Goal: Download file/media

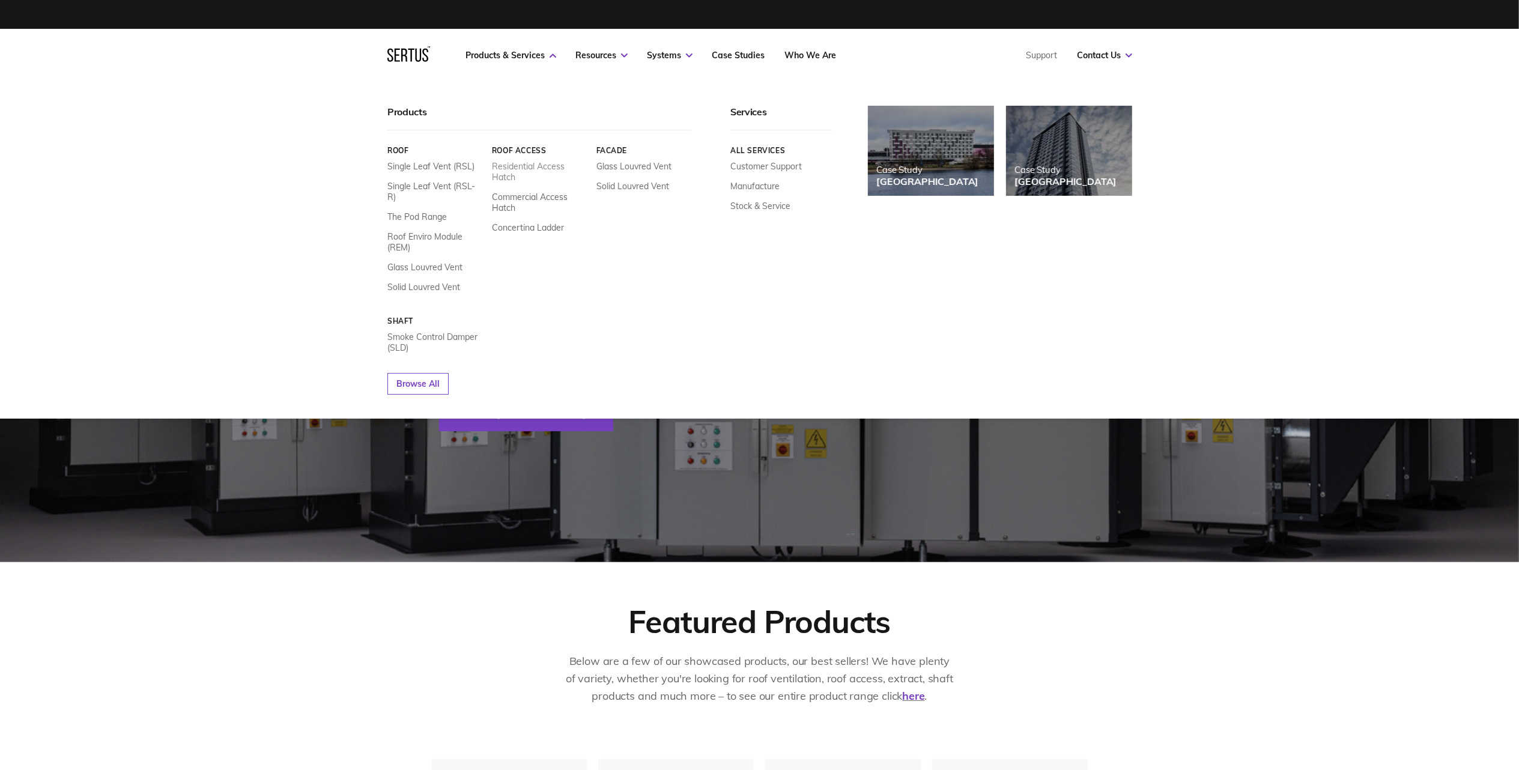
click at [517, 171] on link "Residential Access Hatch" at bounding box center [539, 172] width 96 height 22
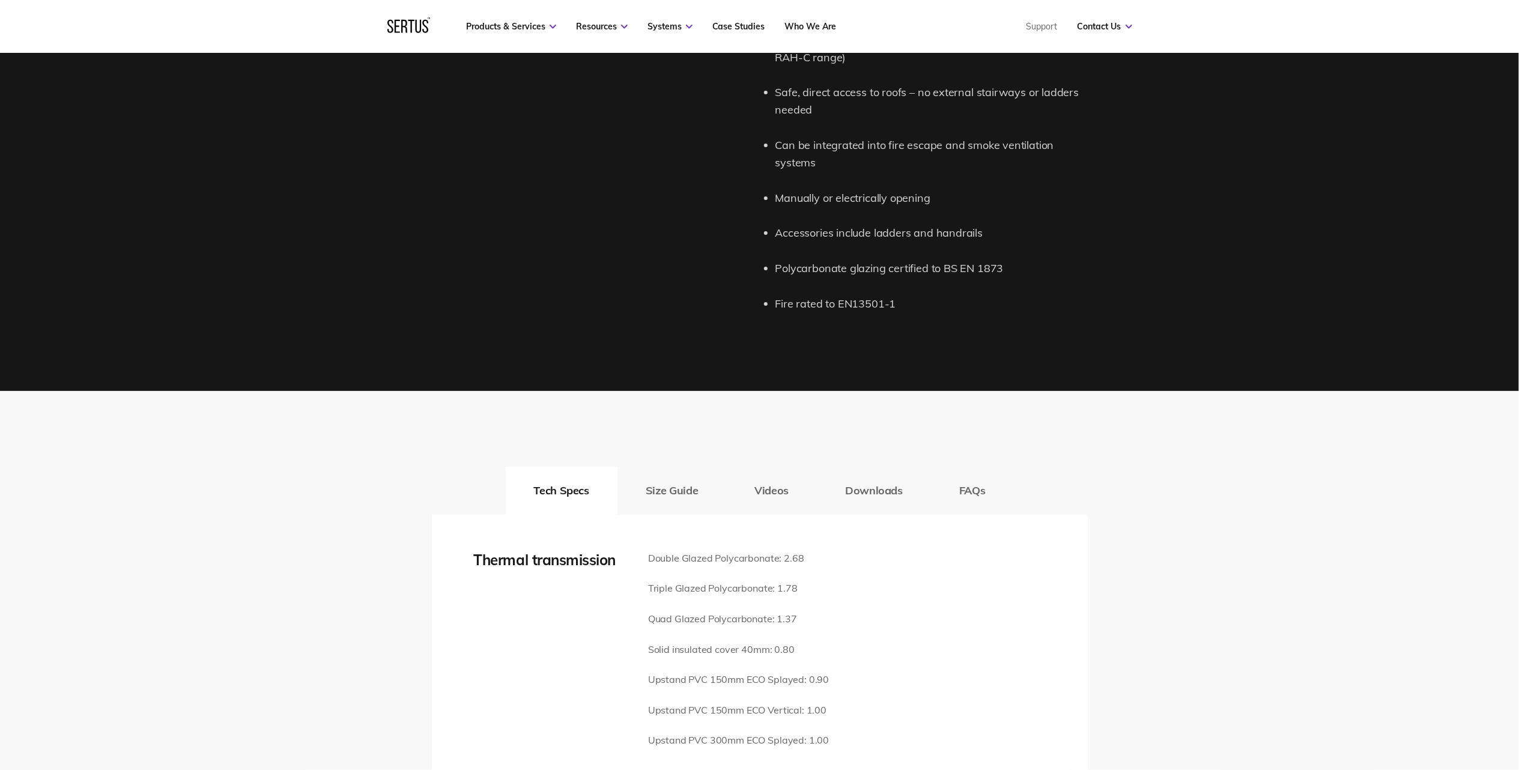
scroll to position [1281, 0]
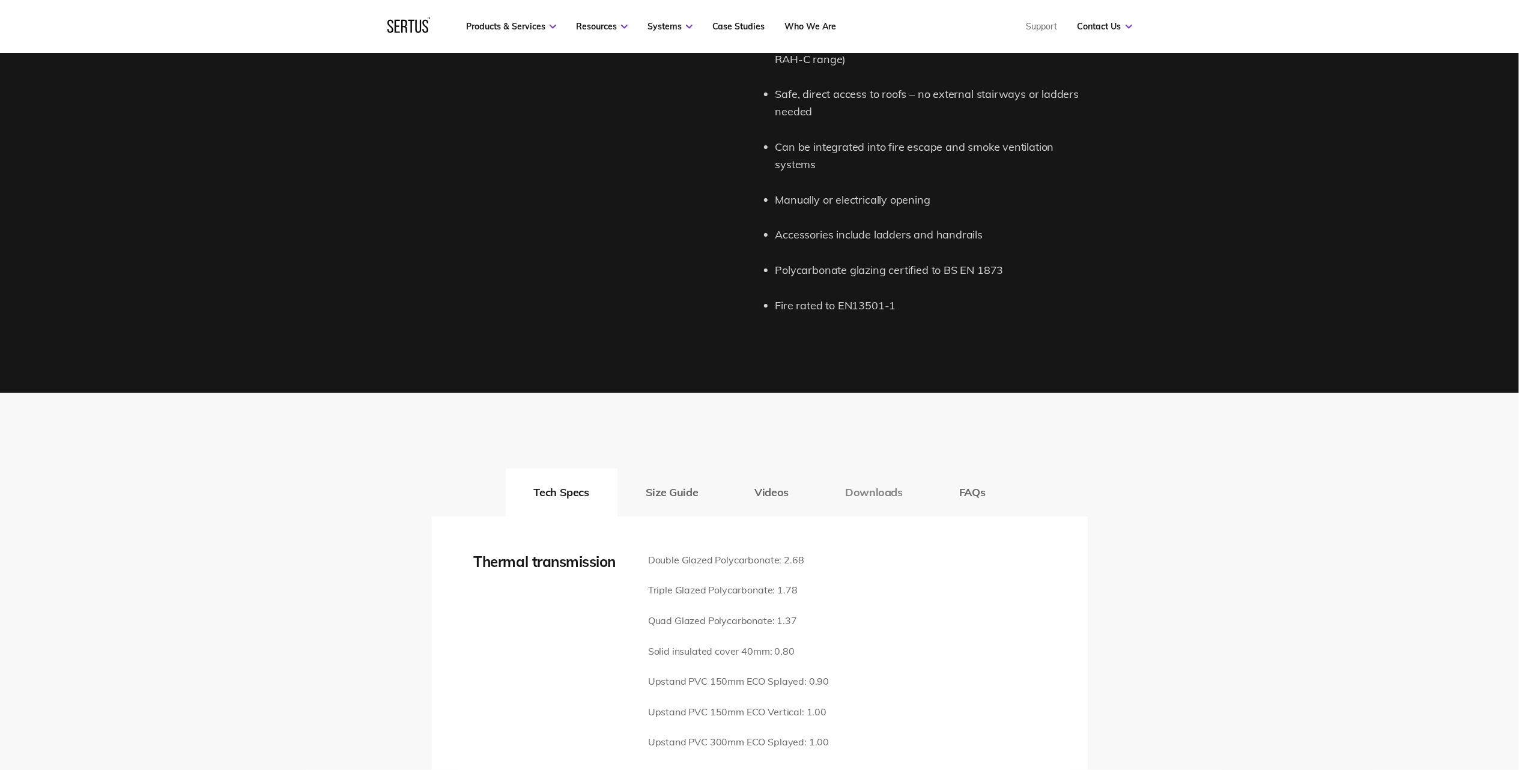
click at [887, 471] on button "Downloads" at bounding box center [874, 493] width 114 height 48
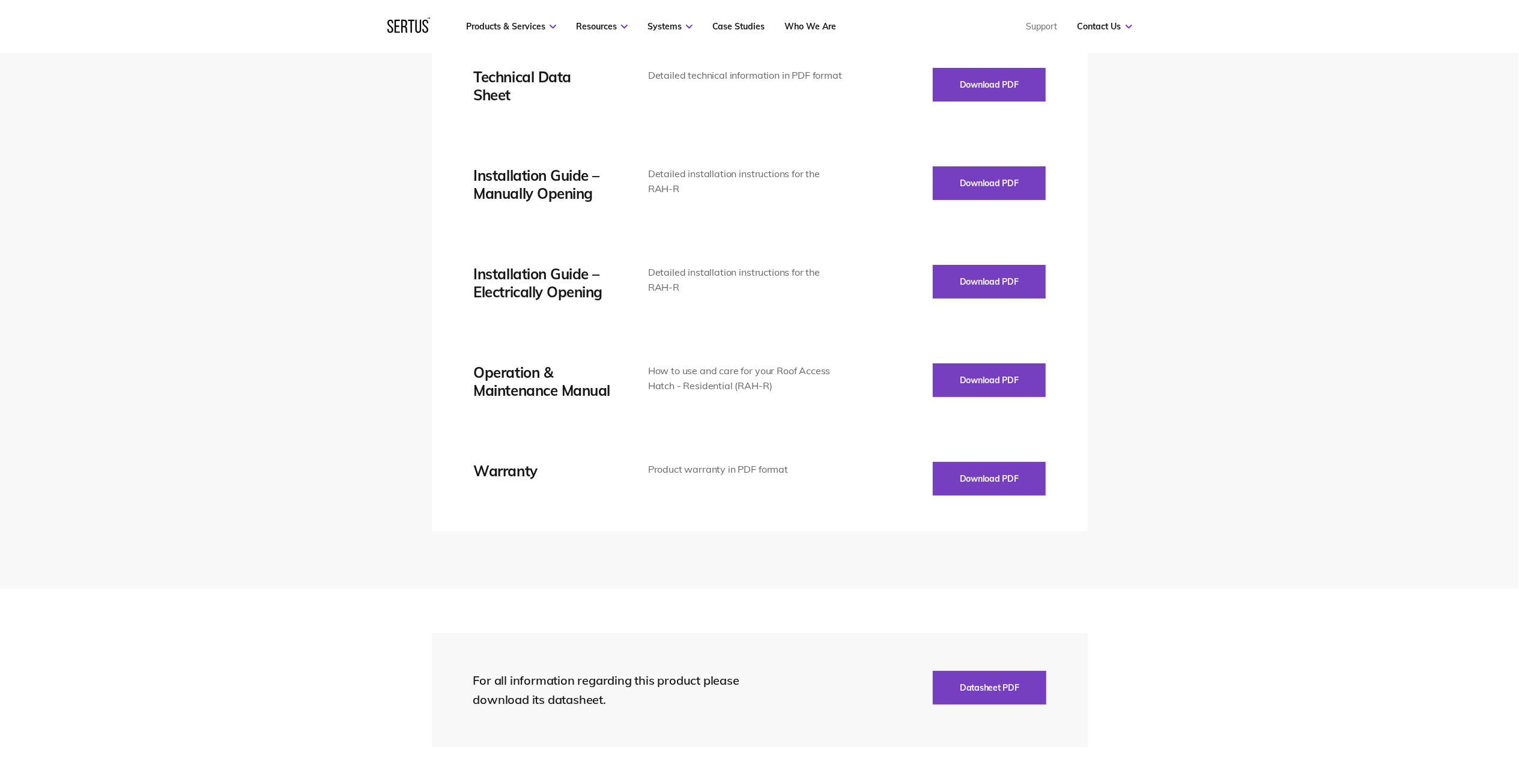
scroll to position [1602, 0]
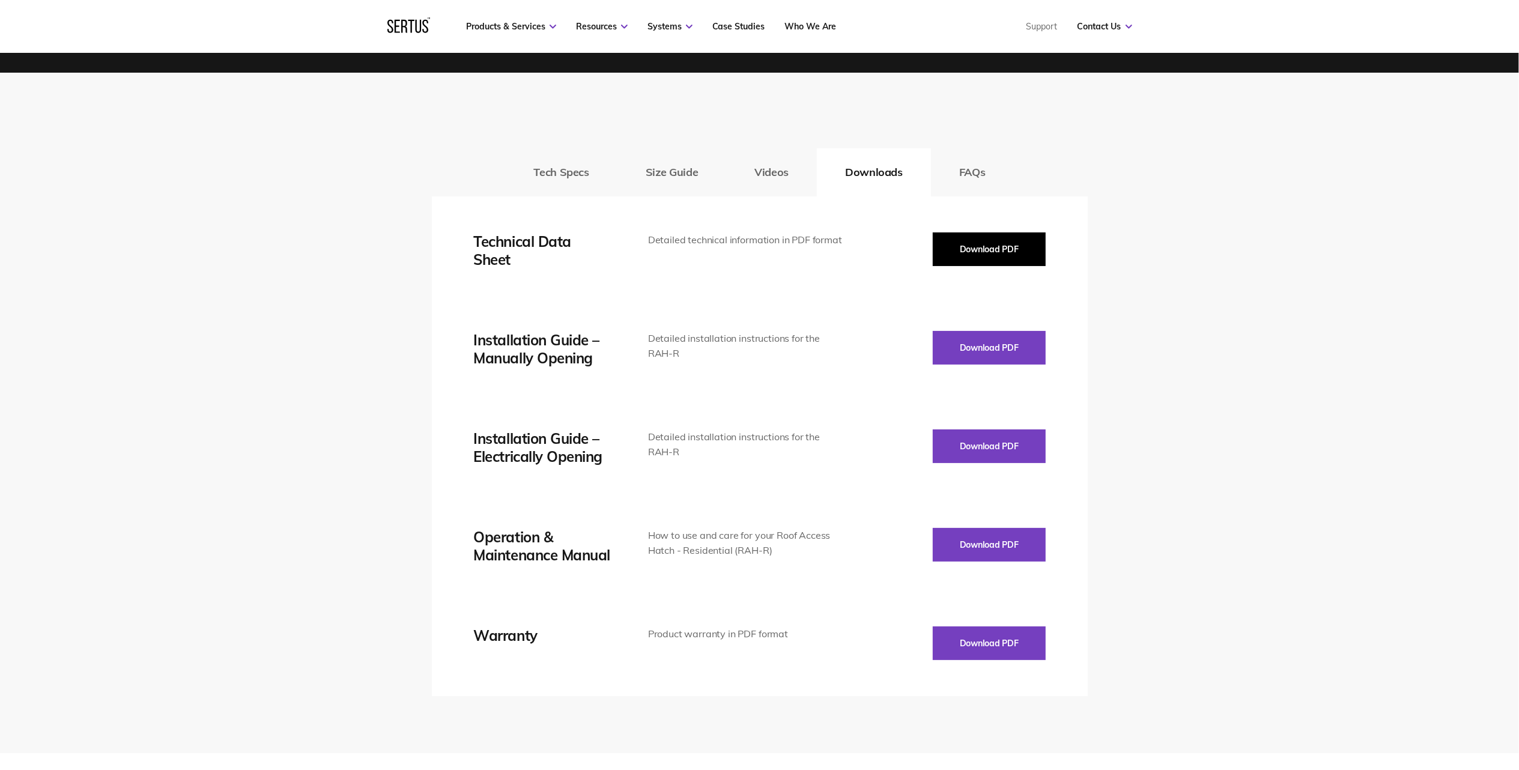
click at [991, 232] on button "Download PDF" at bounding box center [989, 249] width 113 height 34
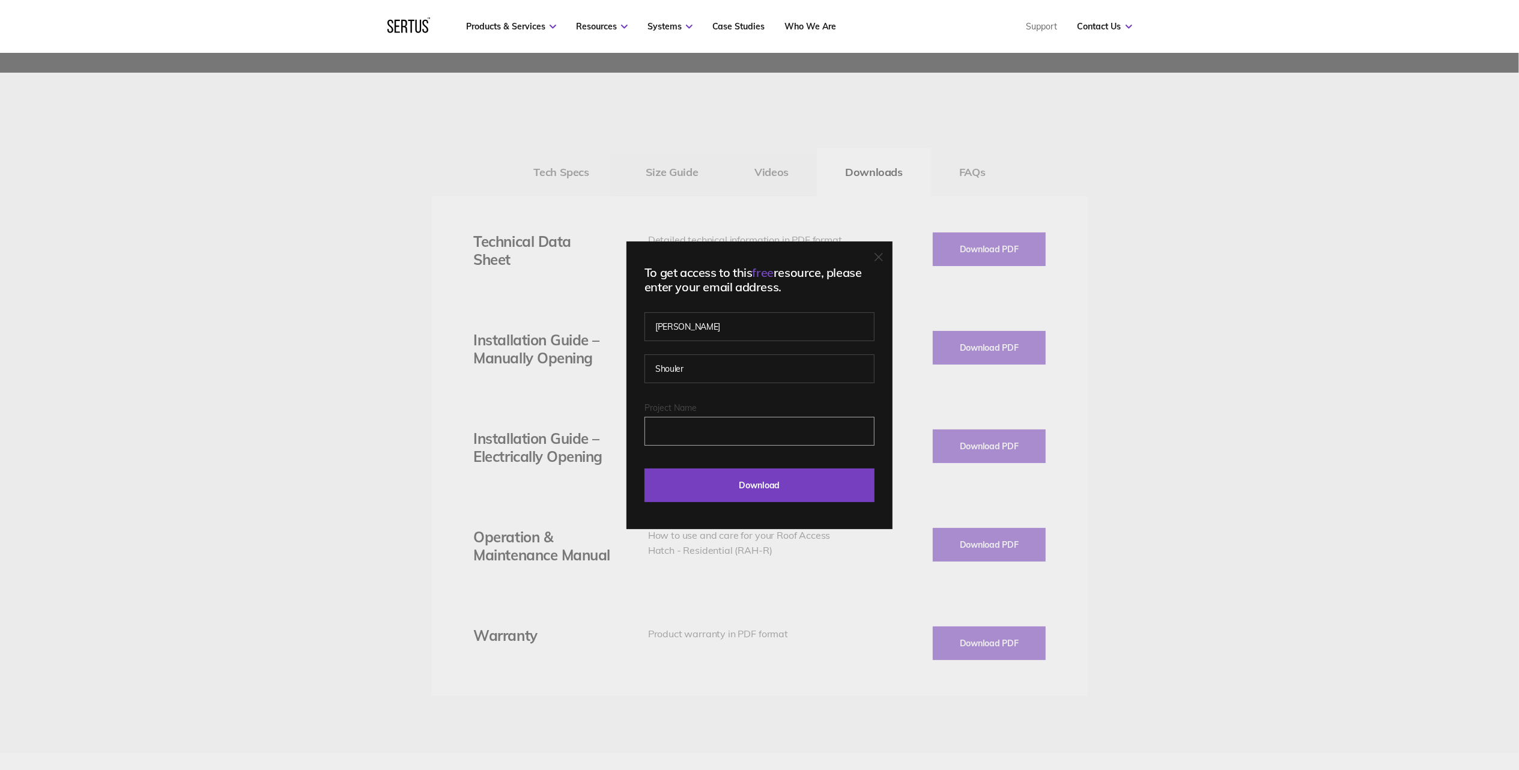
click at [720, 435] on input "Project Name" at bounding box center [760, 431] width 230 height 29
type input "[GEOGRAPHIC_DATA],"
click at [750, 496] on input "Download" at bounding box center [760, 486] width 230 height 34
